Goal: Task Accomplishment & Management: Manage account settings

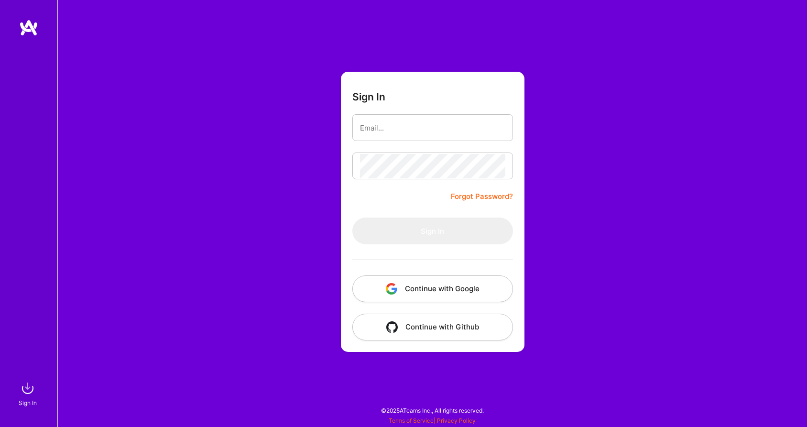
click at [466, 289] on button "Continue with Google" at bounding box center [432, 288] width 161 height 27
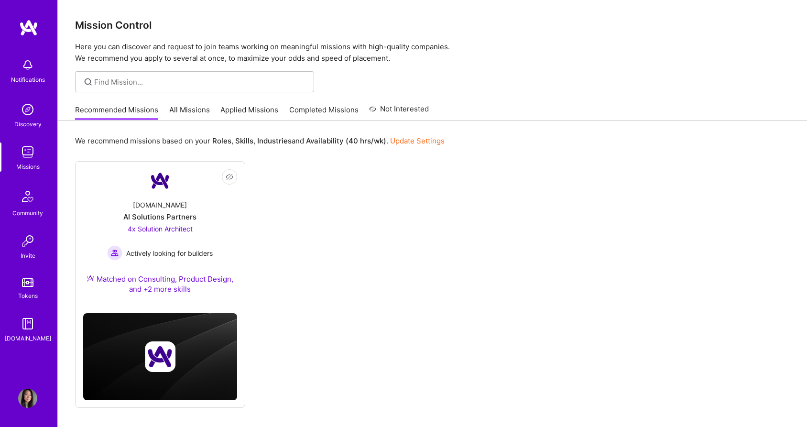
click at [245, 114] on link "Applied Missions" at bounding box center [249, 113] width 58 height 16
